Goal: Answer question/provide support: Share knowledge or assist other users

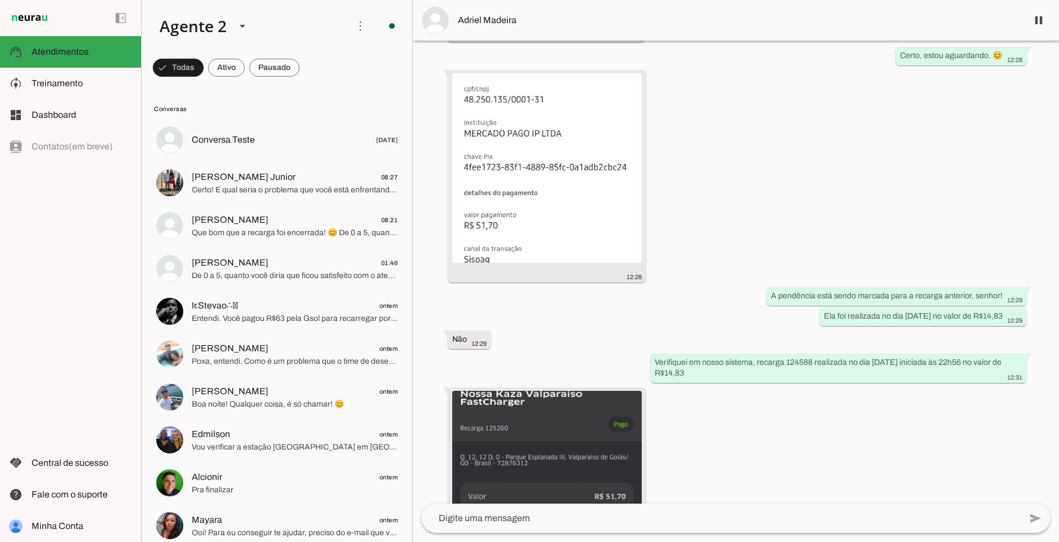
scroll to position [1218, 0]
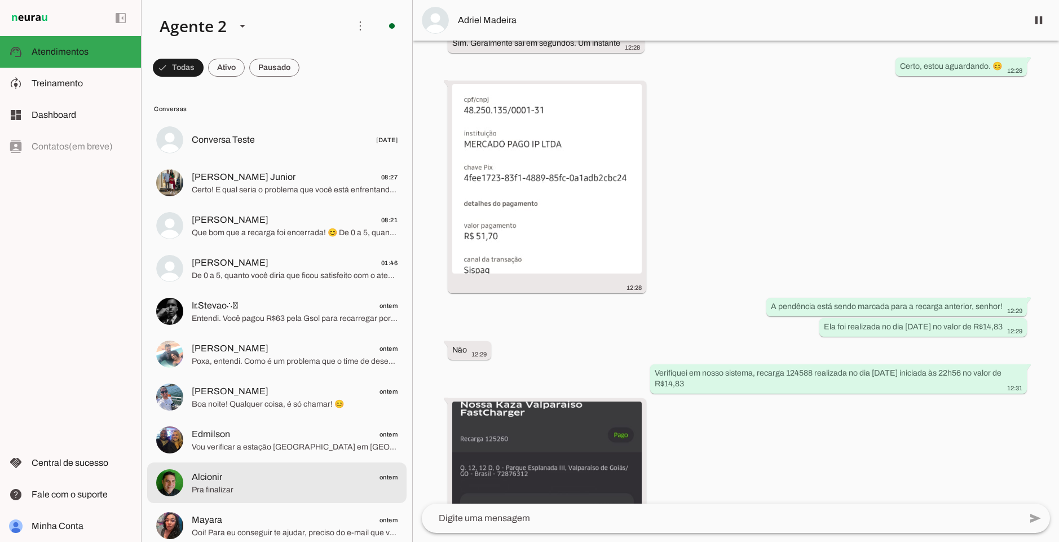
click at [316, 148] on div at bounding box center [295, 140] width 206 height 16
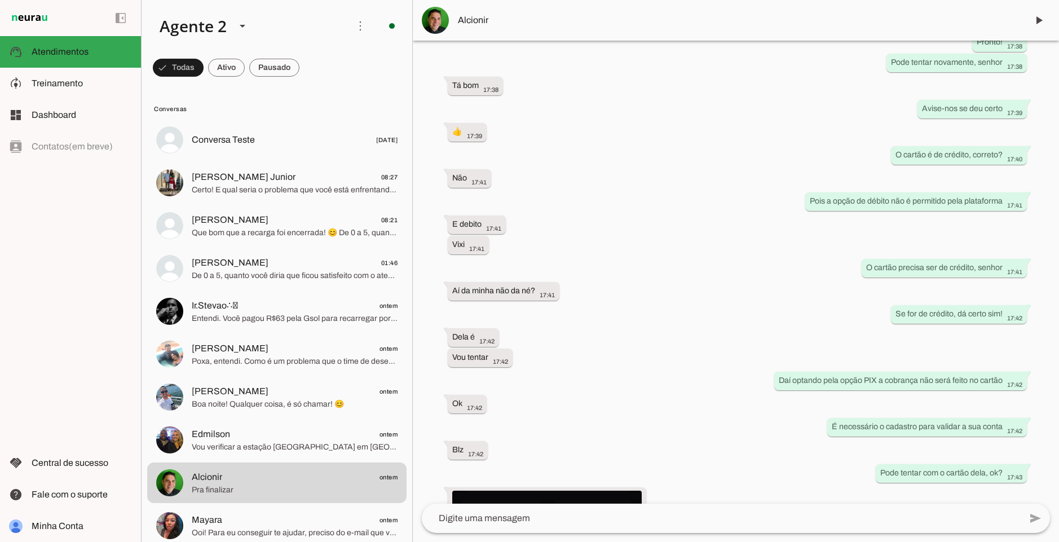
scroll to position [1628, 0]
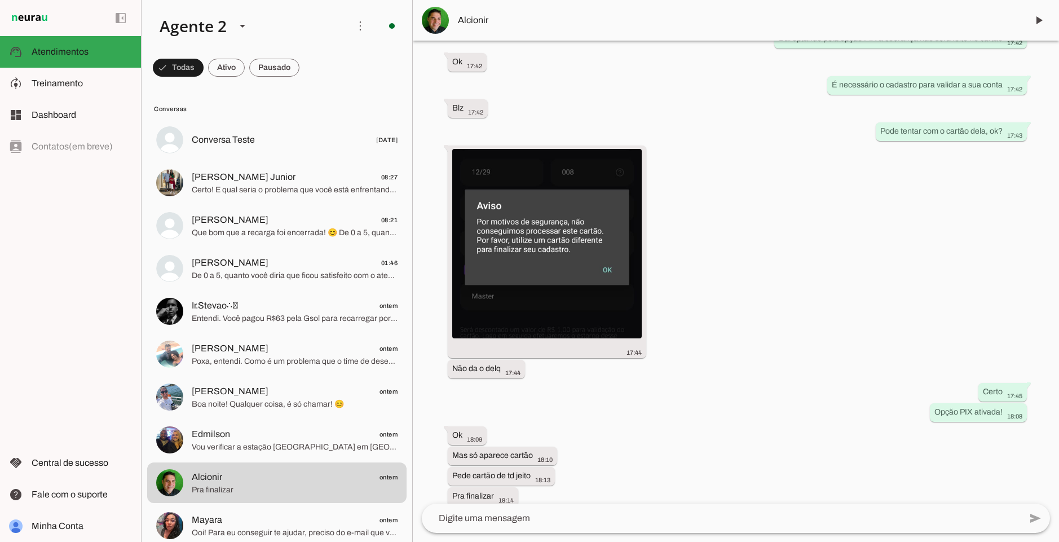
click at [469, 24] on span "Alcionir" at bounding box center [738, 21] width 561 height 14
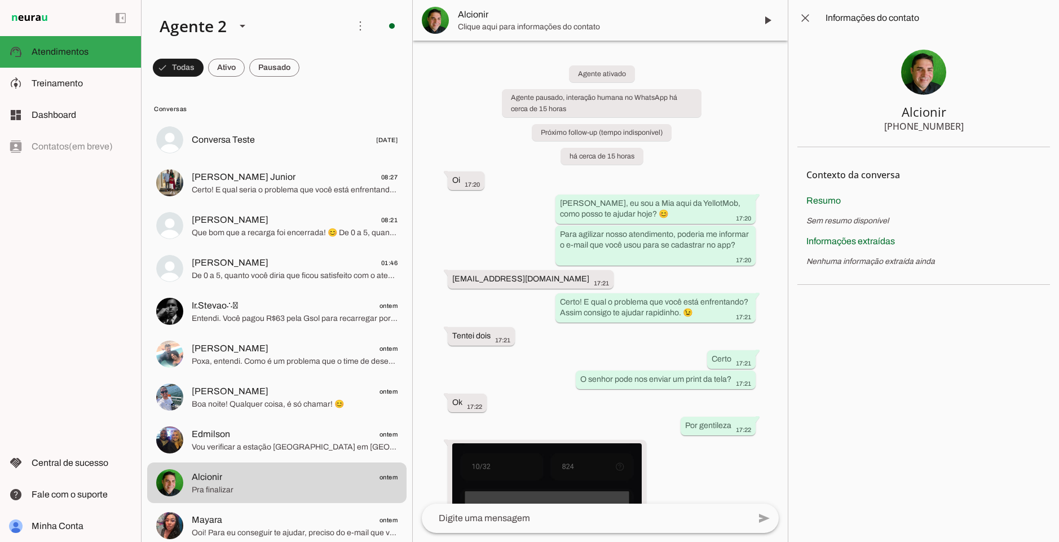
click at [930, 71] on img at bounding box center [923, 72] width 45 height 45
click at [804, 15] on span at bounding box center [805, 18] width 27 height 27
